Goal: Find specific page/section: Find specific page/section

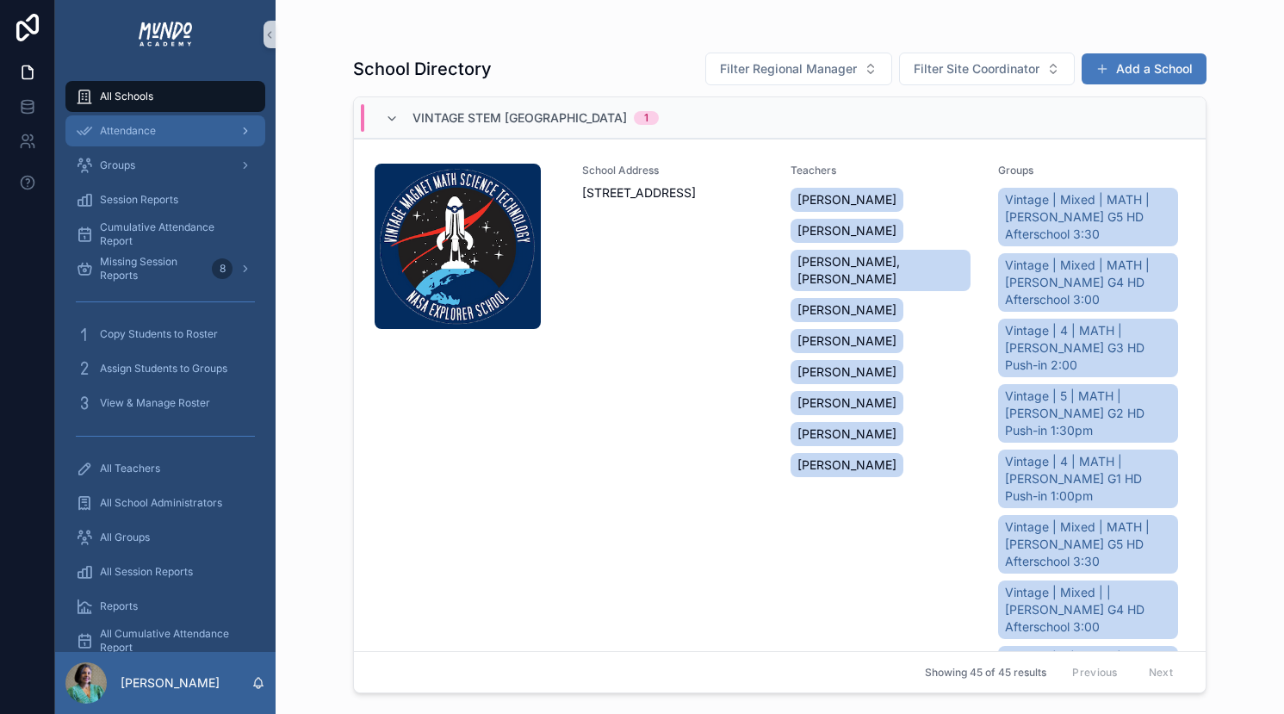
click at [121, 130] on span "Attendance" at bounding box center [128, 131] width 56 height 14
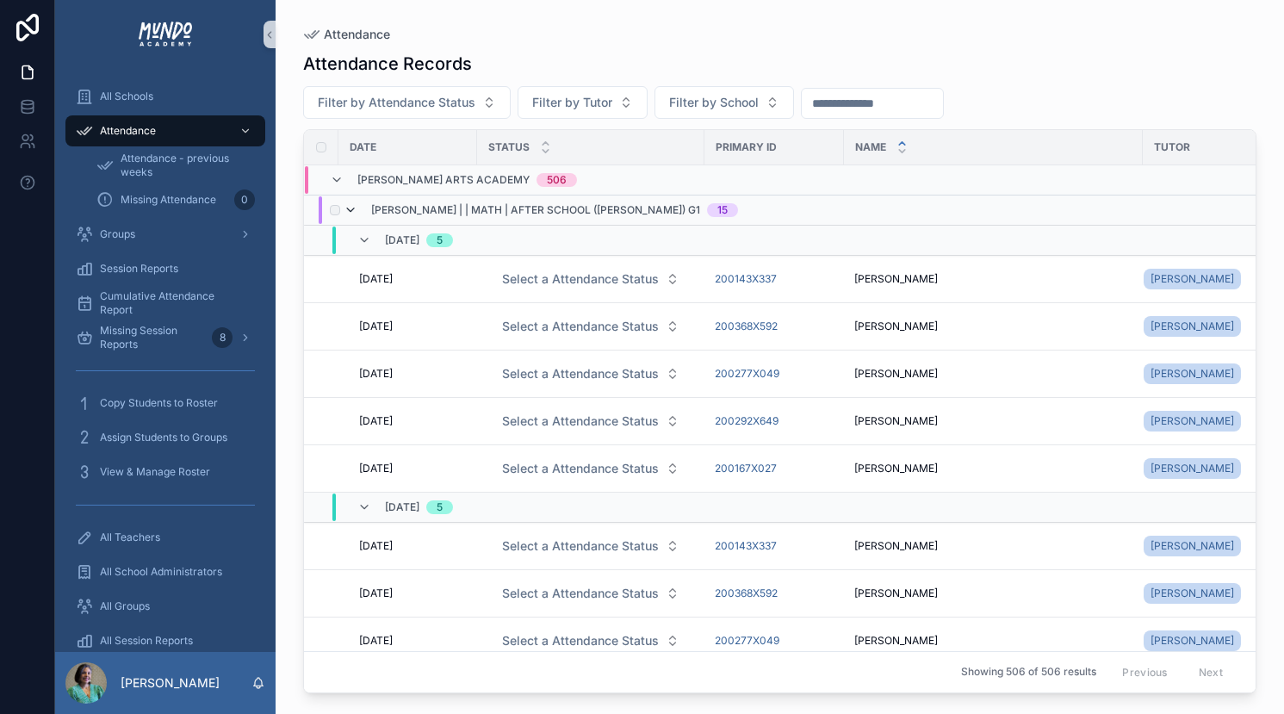
click at [350, 208] on icon "scrollable content" at bounding box center [351, 210] width 14 height 14
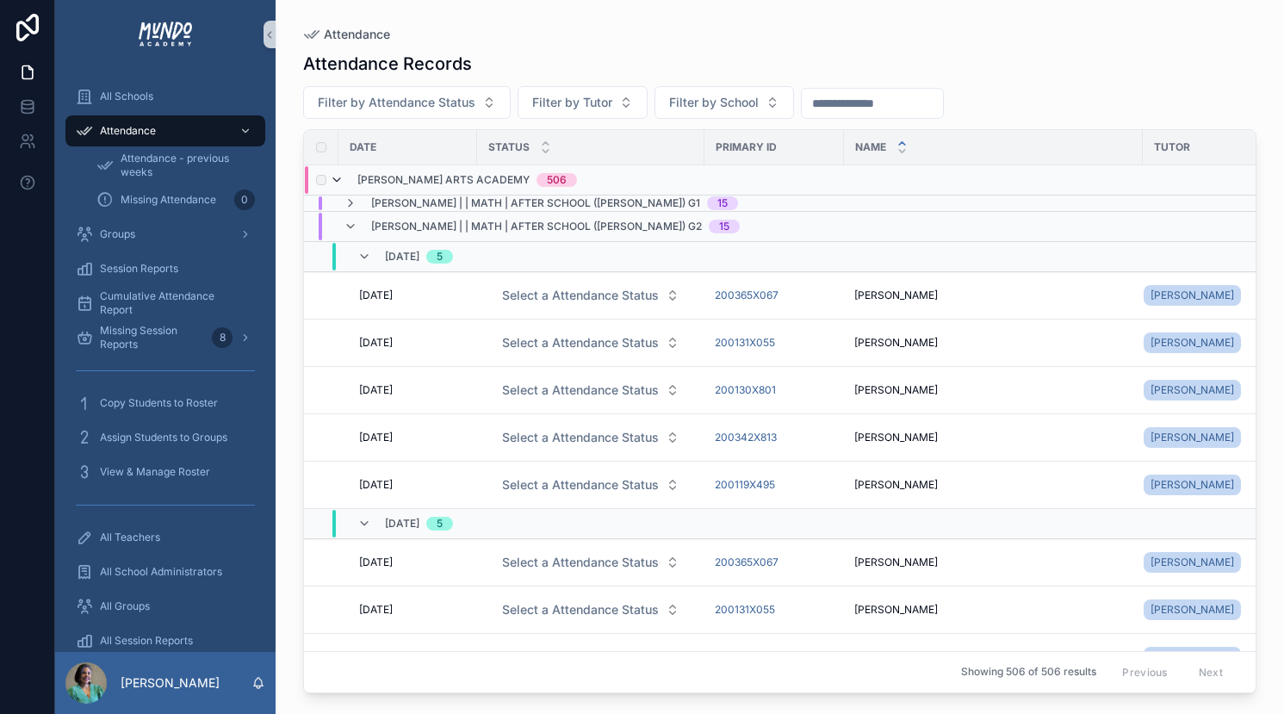
click at [336, 177] on icon "scrollable content" at bounding box center [337, 180] width 14 height 14
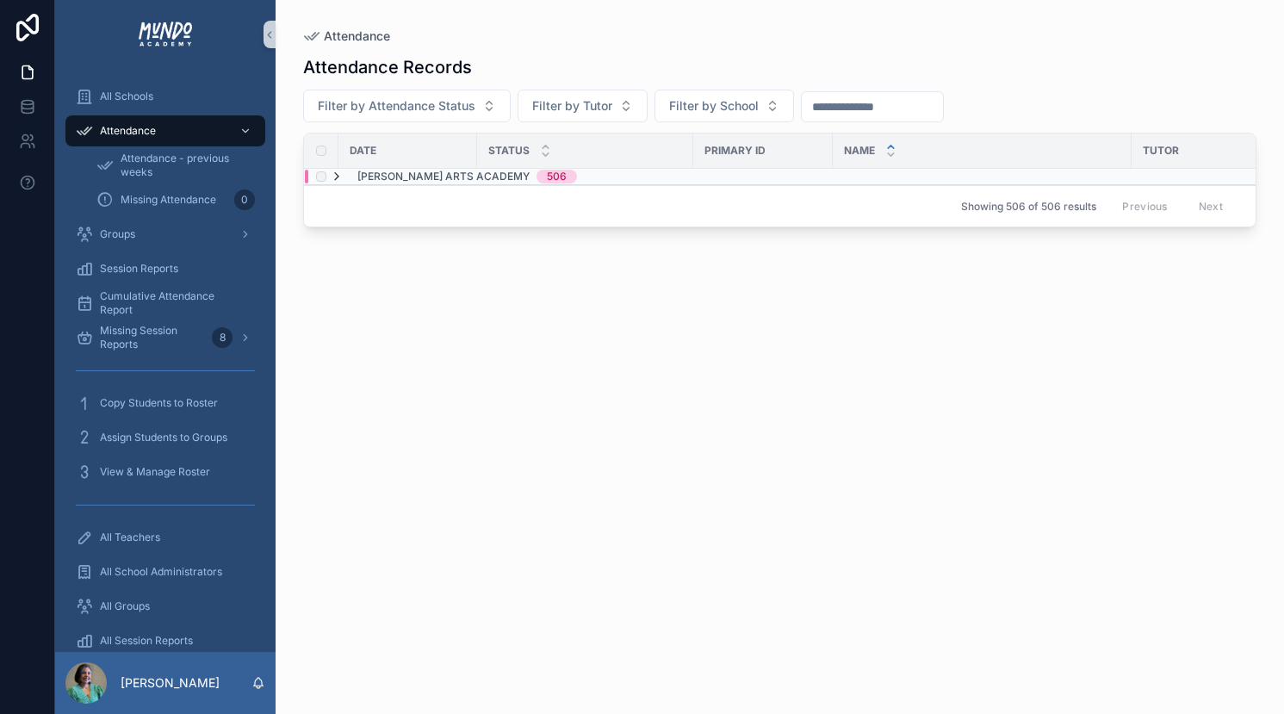
click at [338, 177] on icon "scrollable content" at bounding box center [337, 177] width 14 height 14
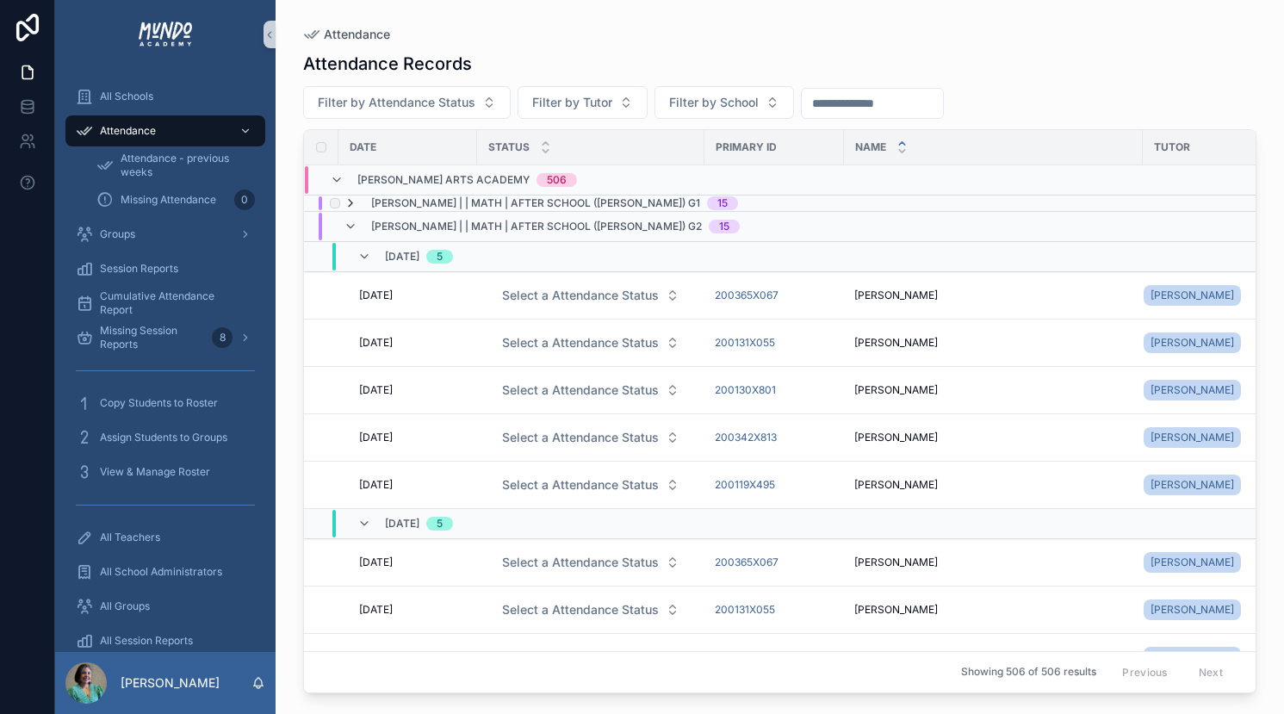
click at [350, 204] on icon "scrollable content" at bounding box center [351, 203] width 14 height 14
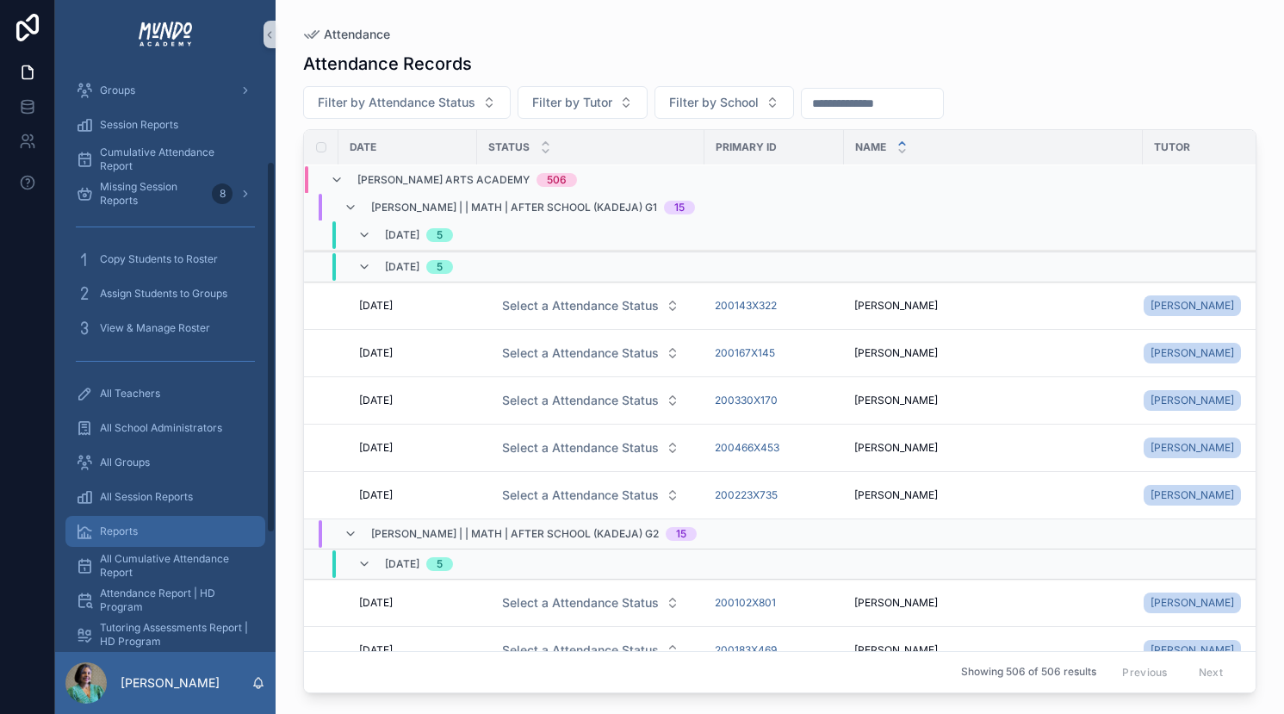
scroll to position [145, 0]
click at [121, 526] on span "Reports" at bounding box center [119, 531] width 38 height 14
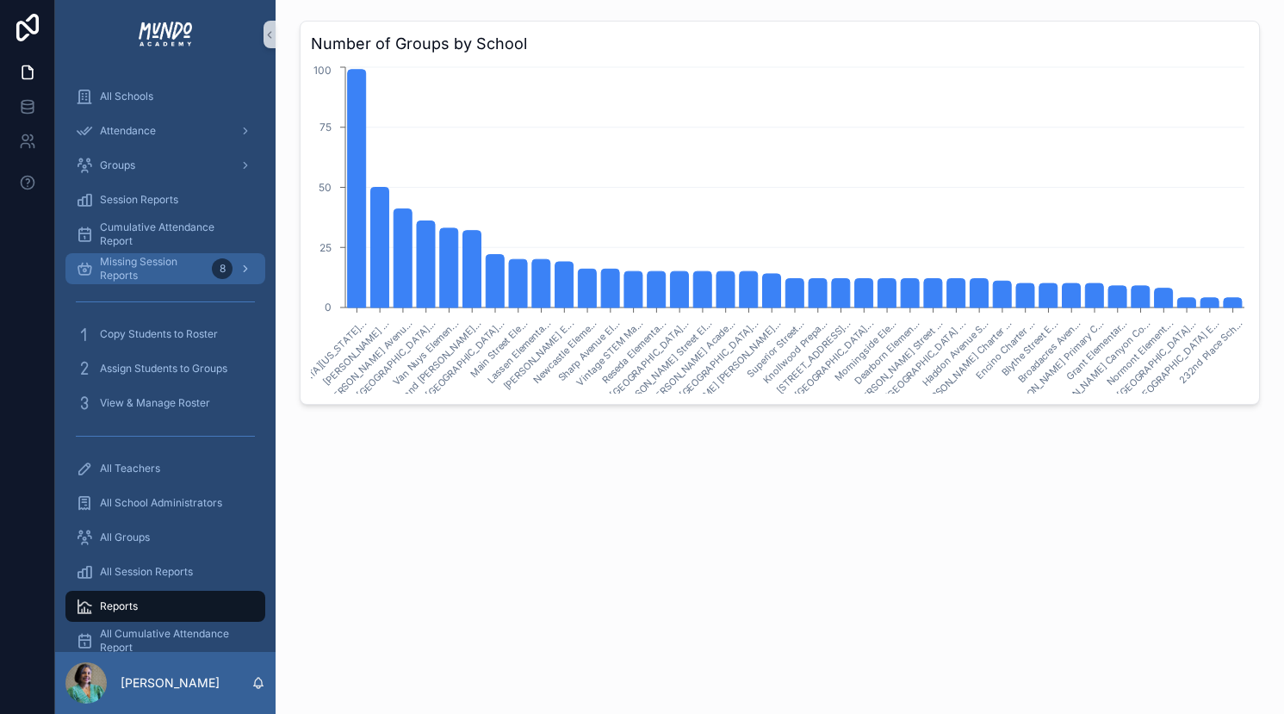
click at [139, 261] on span "Missing Session Reports" at bounding box center [152, 269] width 105 height 28
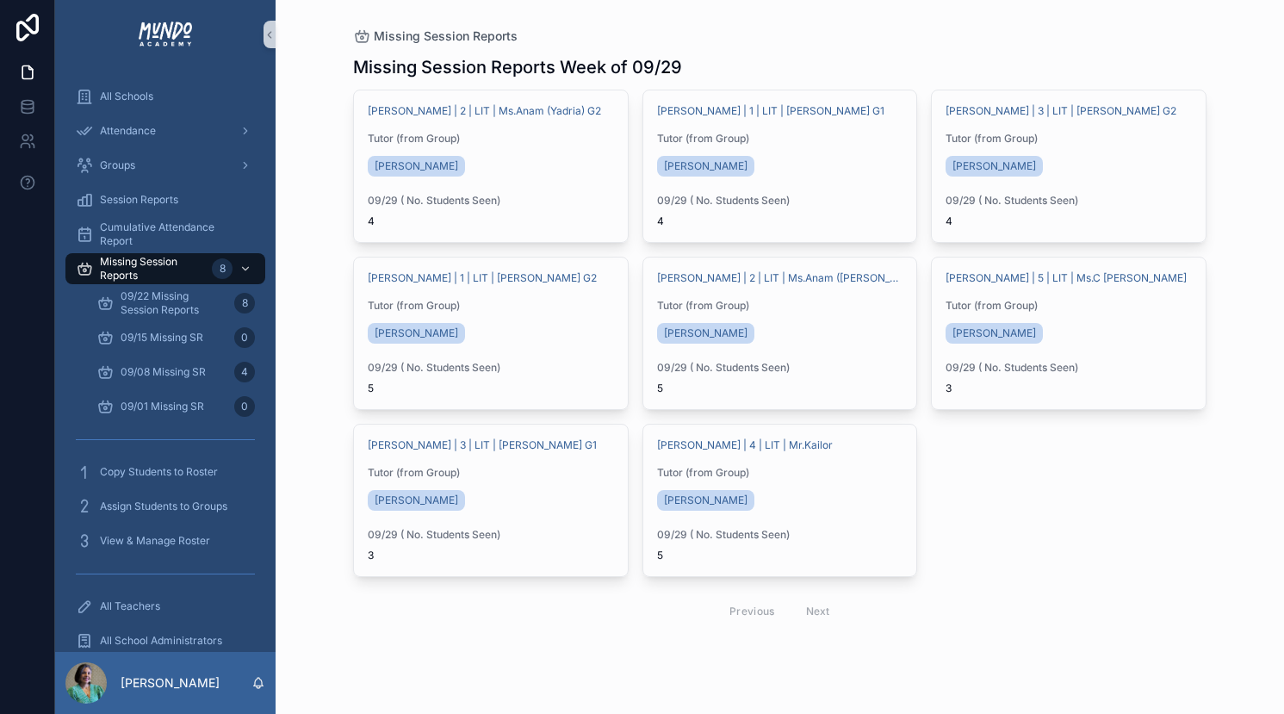
click at [745, 609] on div "Previous Next" at bounding box center [779, 611] width 125 height 27
click at [820, 615] on div "Previous Next" at bounding box center [779, 611] width 125 height 27
click at [151, 301] on span "09/22 Missing Session Reports" at bounding box center [174, 303] width 107 height 28
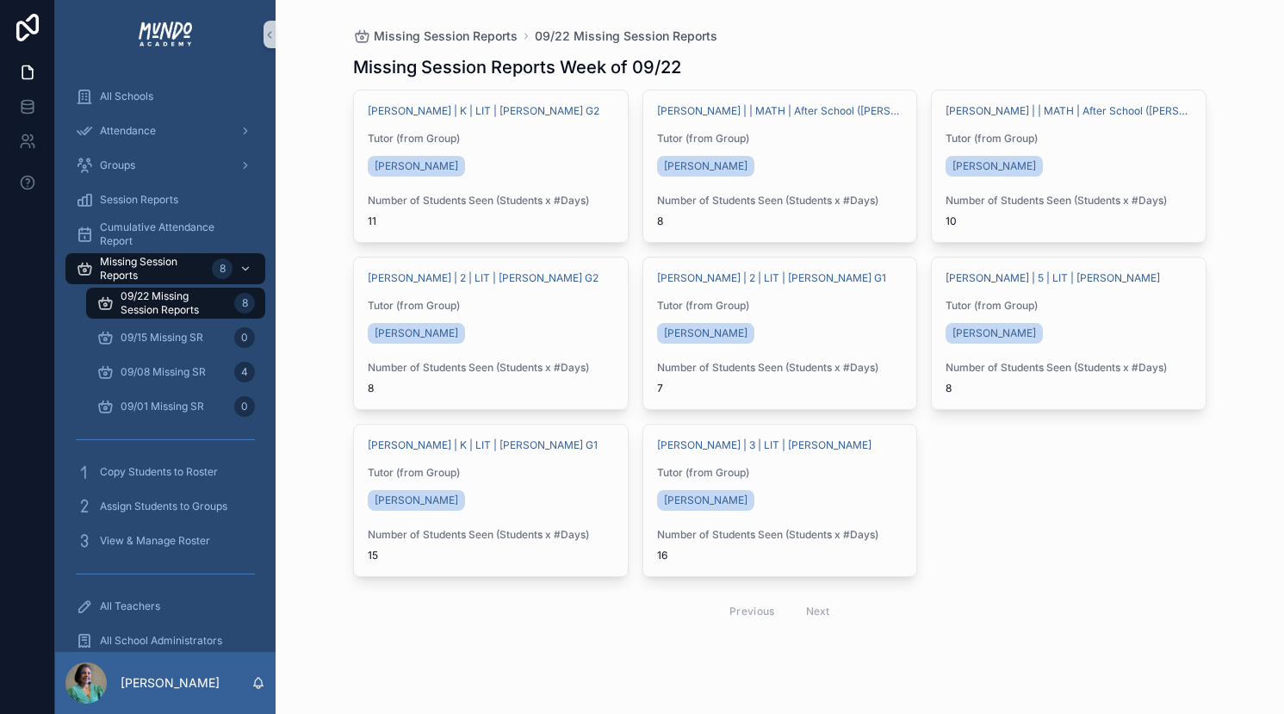
click at [753, 611] on div "Previous Next" at bounding box center [779, 611] width 125 height 27
click at [115, 137] on span "Attendance" at bounding box center [128, 131] width 56 height 14
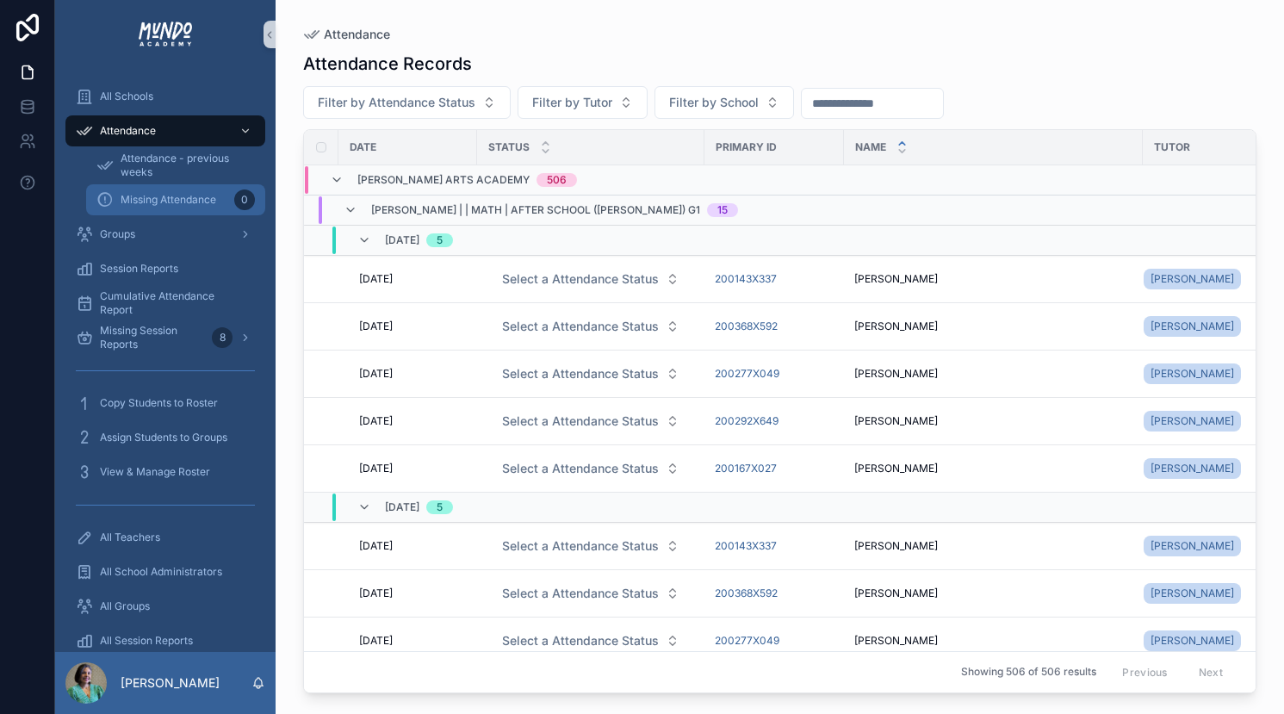
click at [146, 198] on span "Missing Attendance" at bounding box center [169, 200] width 96 height 14
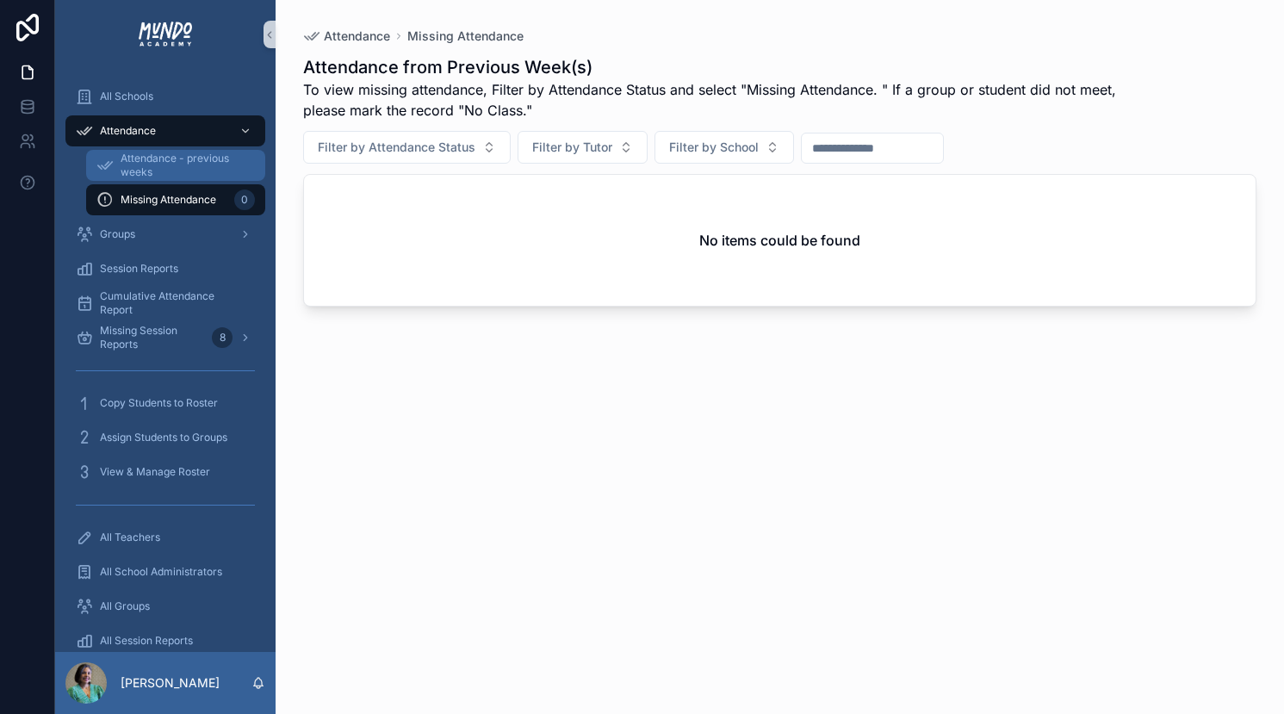
click at [140, 163] on span "Attendance - previous weeks" at bounding box center [184, 166] width 127 height 28
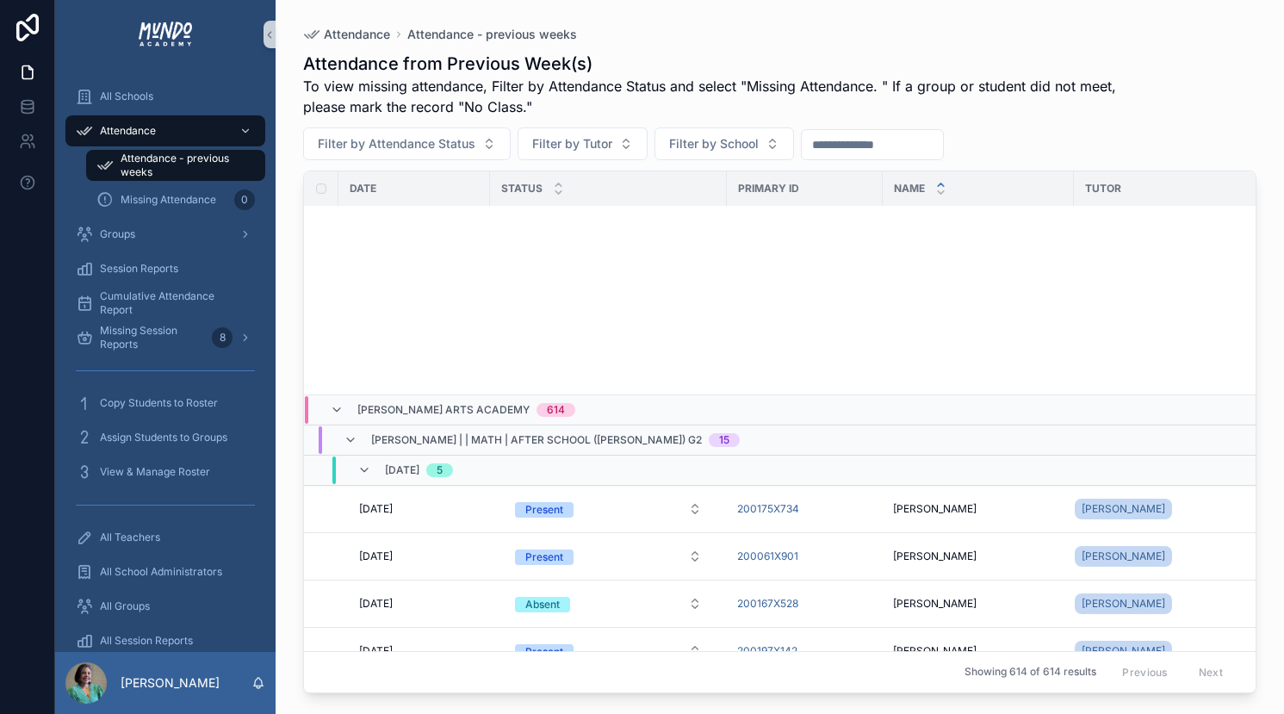
scroll to position [5745, 0]
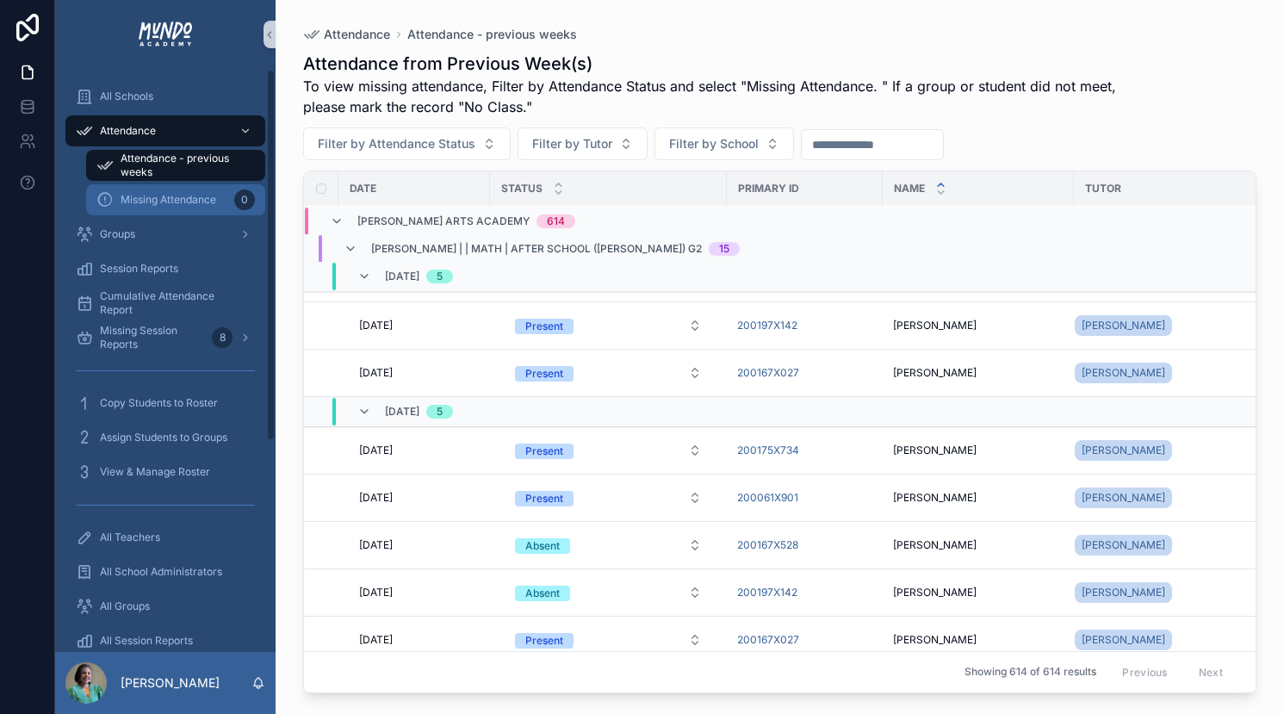
click at [190, 198] on span "Missing Attendance" at bounding box center [169, 200] width 96 height 14
